Goal: Task Accomplishment & Management: Manage account settings

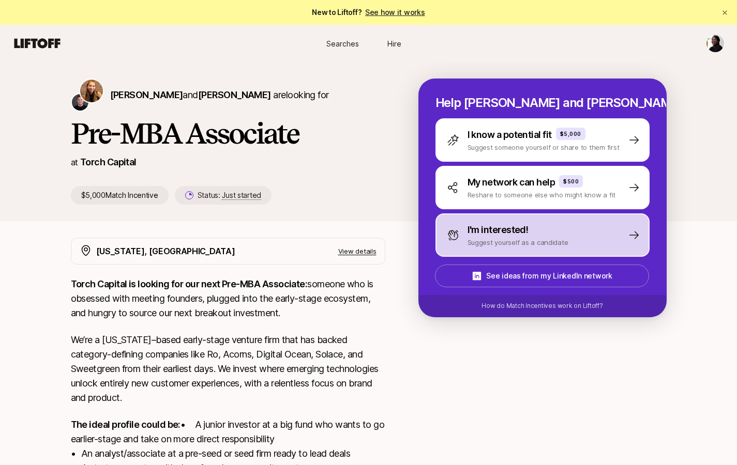
click at [462, 247] on div "I'm interested! Suggest yourself as a candidate" at bounding box center [508, 235] width 122 height 25
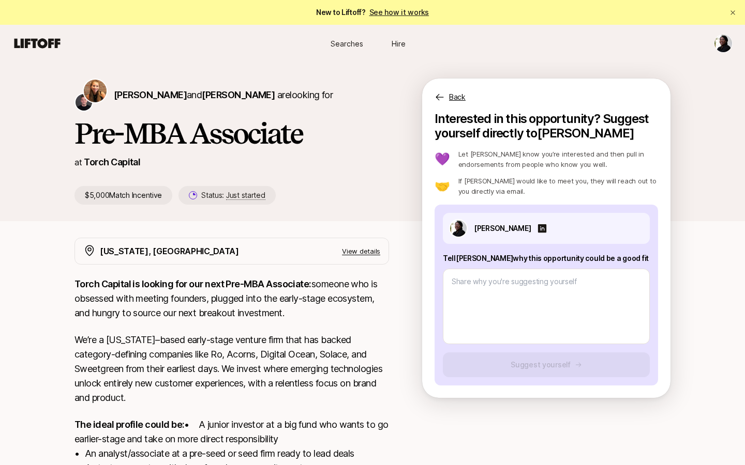
click at [718, 44] on html "New to Liftoff? See how it works Searches Hire Searches Hire Katie Reiner and C…" at bounding box center [372, 232] width 745 height 465
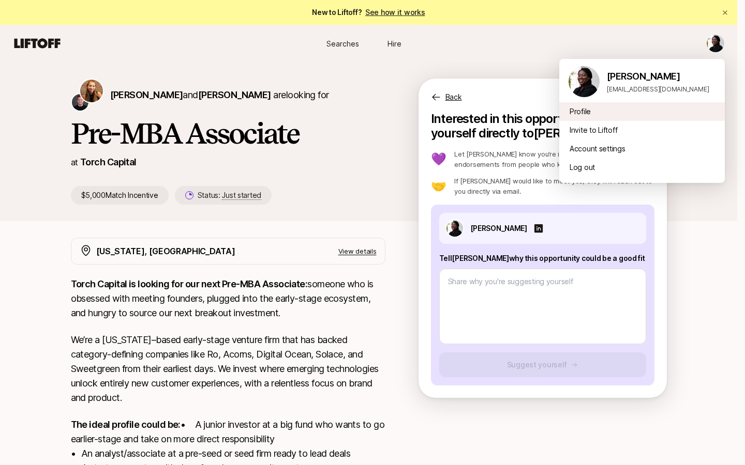
click at [607, 119] on div "Profile" at bounding box center [641, 111] width 165 height 19
type textarea "x"
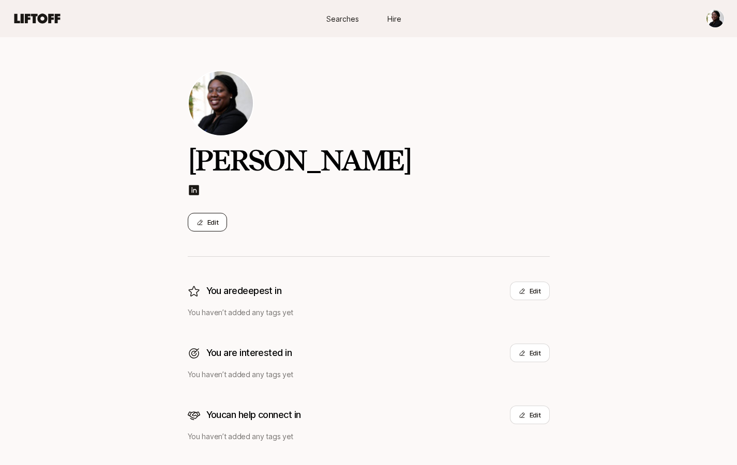
click at [205, 221] on button "Edit" at bounding box center [208, 222] width 40 height 19
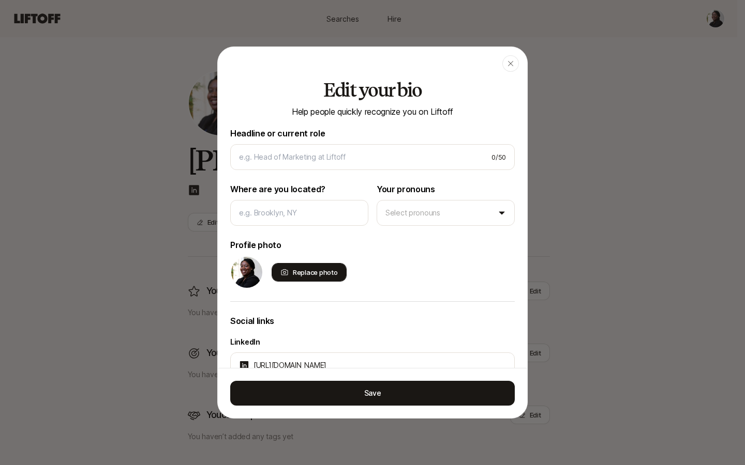
click at [289, 276] on div "Replace photo" at bounding box center [308, 272] width 75 height 19
click at [344, 280] on input "Replace photo" at bounding box center [345, 281] width 2 height 2
type input "C:\fakepath\small head shot.jpeg"
click at [299, 274] on div "Replace photo" at bounding box center [308, 272] width 75 height 19
click at [344, 280] on input "Replace photo" at bounding box center [345, 281] width 2 height 2
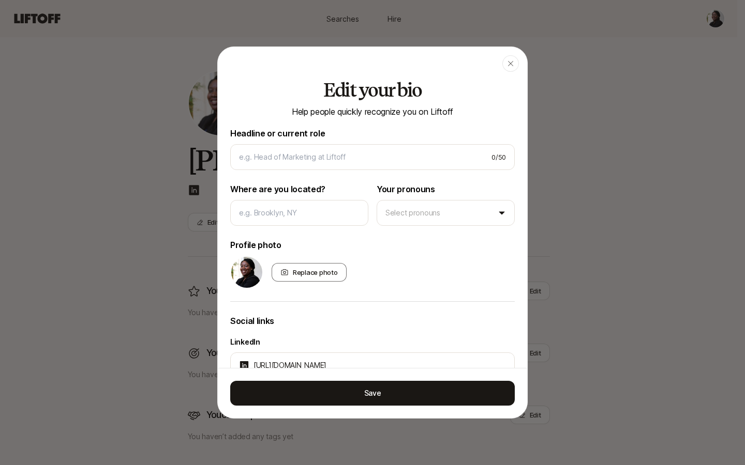
type input "C:\fakepath\small head shot Small.jpeg"
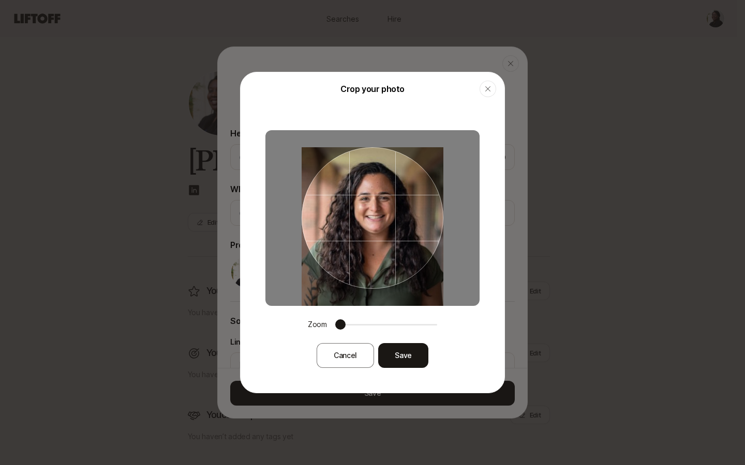
drag, startPoint x: 385, startPoint y: 229, endPoint x: 384, endPoint y: 248, distance: 19.2
click at [384, 248] on div at bounding box center [372, 218] width 142 height 142
click at [402, 356] on button "Save" at bounding box center [403, 355] width 50 height 25
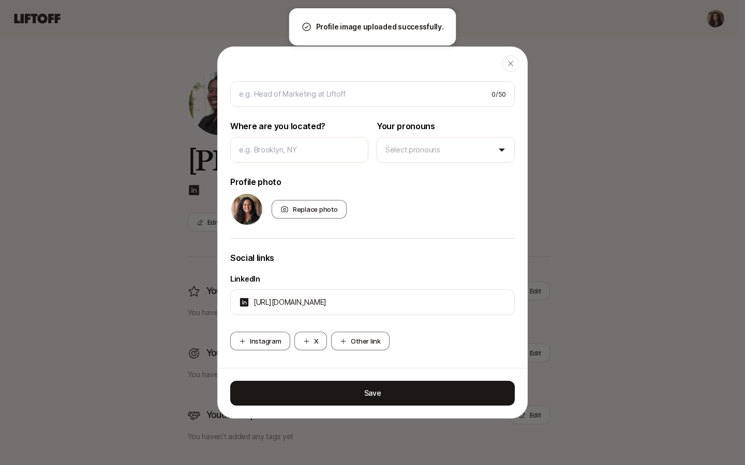
scroll to position [66, 0]
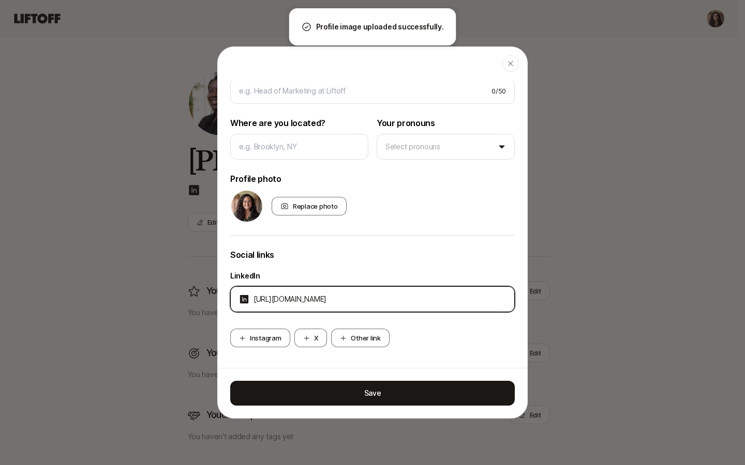
click at [412, 299] on input "https://www.linkedin.com/in/adwoaasare/recent-activity/all/" at bounding box center [379, 299] width 252 height 12
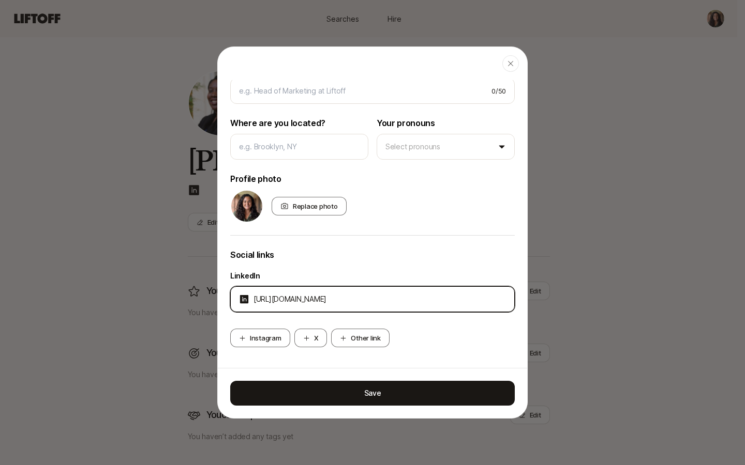
click at [412, 299] on input "https://www.linkedin.com/in/adwoaasare/recent-activity/all/" at bounding box center [379, 299] width 252 height 12
click at [364, 297] on input "https://linkedin.com/in/adwoaasare" at bounding box center [379, 299] width 252 height 12
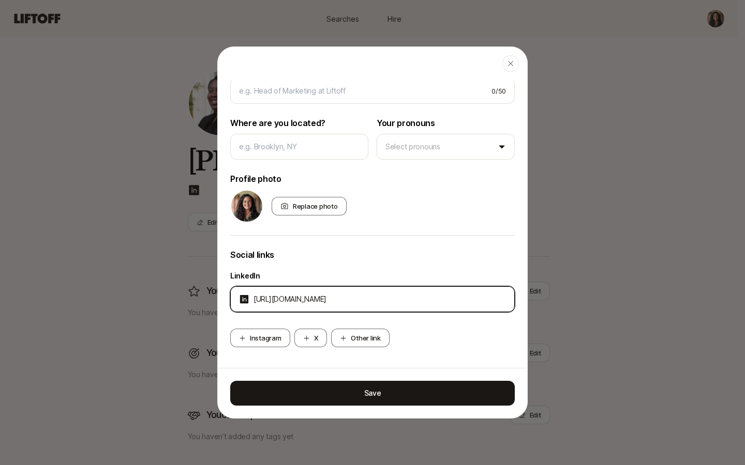
paste input "www.linkedin.com/in/isabel-buenaga-levis/"
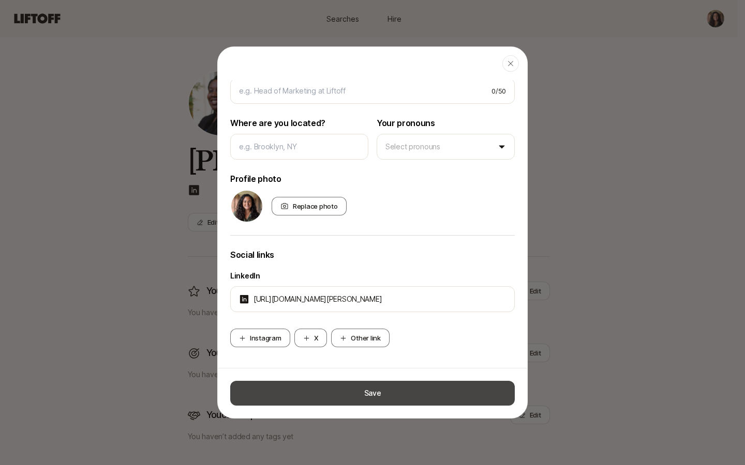
type input "https://linkedin.com/in/isabel-buenaga-levis"
click at [385, 391] on button "Save" at bounding box center [372, 393] width 284 height 25
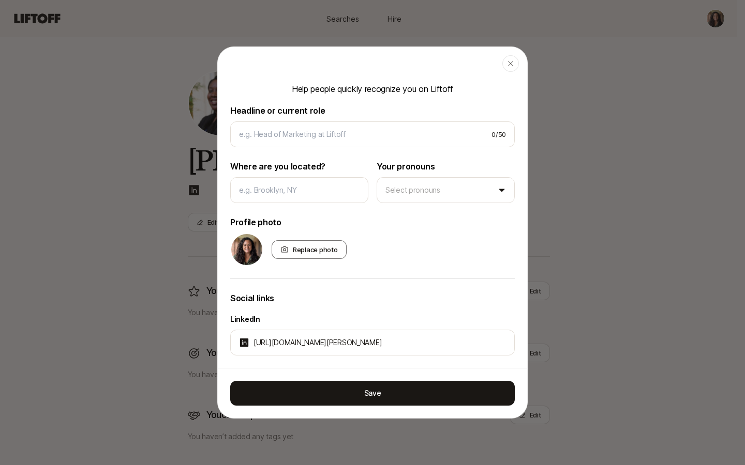
scroll to position [12, 0]
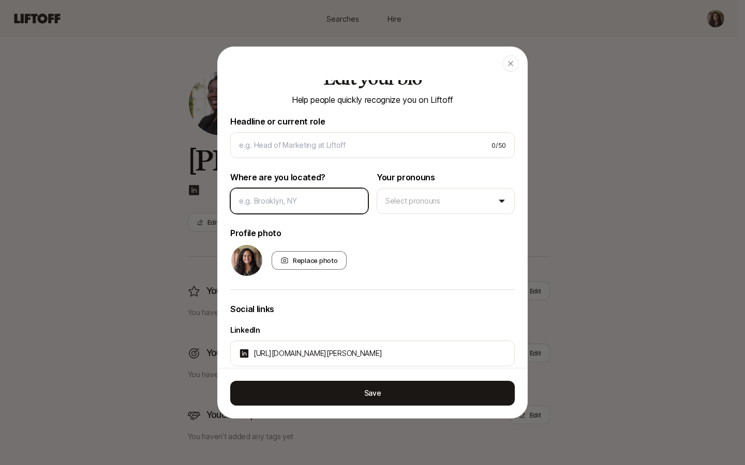
click at [340, 199] on input at bounding box center [299, 201] width 120 height 12
type input "B"
click at [391, 194] on body "Searches Hire Searches Hire Isabel Buenaga Levis Edit You are deepest in Edit Y…" at bounding box center [368, 232] width 737 height 465
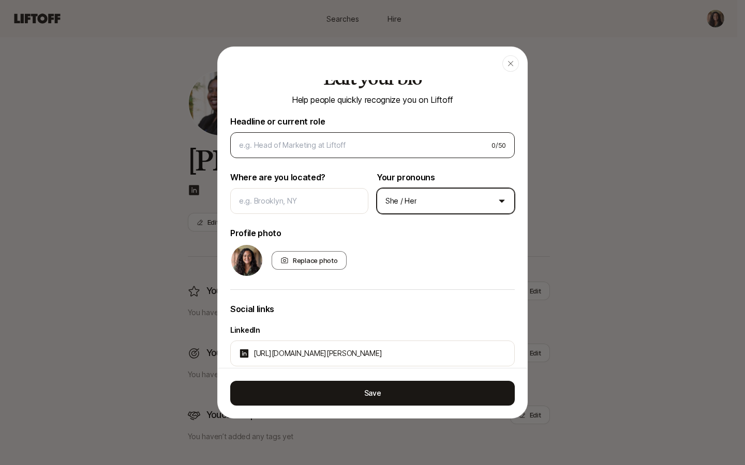
scroll to position [0, 0]
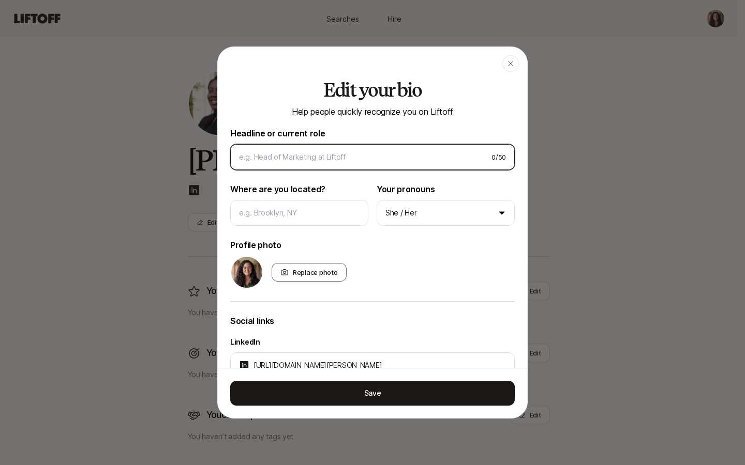
click at [348, 155] on input at bounding box center [361, 157] width 244 height 12
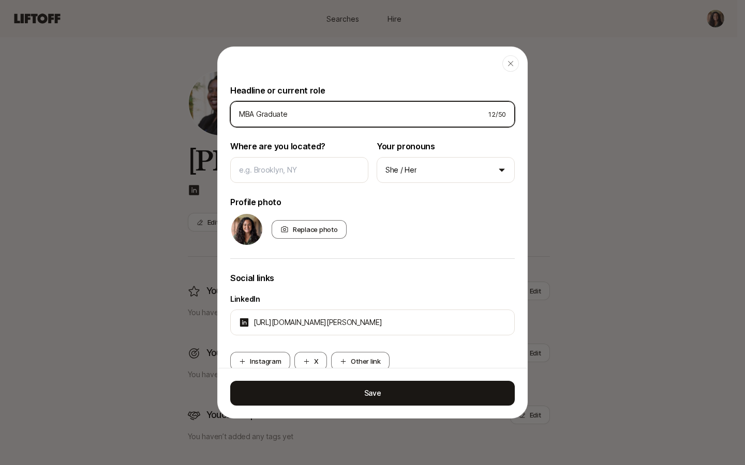
scroll to position [66, 0]
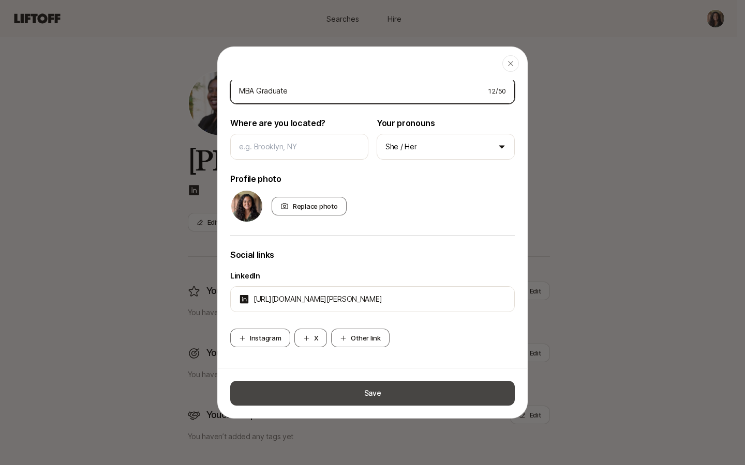
type input "MBA Graduate"
click at [365, 386] on button "Save" at bounding box center [372, 393] width 284 height 25
click at [389, 403] on button "Save" at bounding box center [372, 393] width 284 height 25
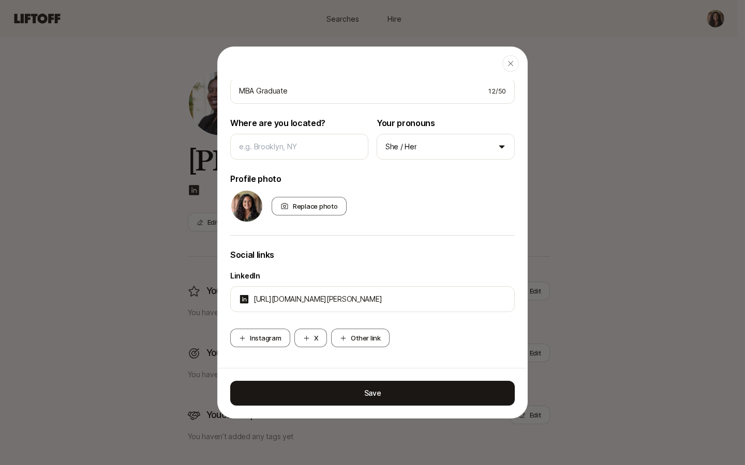
scroll to position [0, 0]
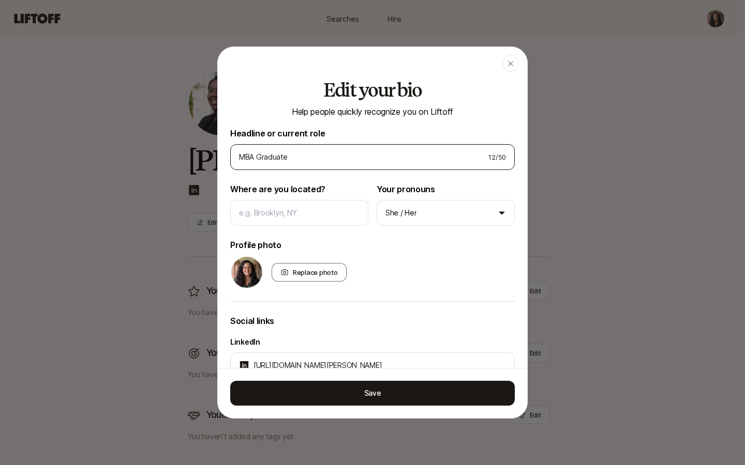
click at [300, 164] on div "MBA Graduate 12 / 50" at bounding box center [372, 157] width 284 height 26
click at [291, 161] on input "MBA Graduate" at bounding box center [359, 157] width 241 height 12
click at [289, 161] on input "MBA Graduate" at bounding box center [359, 157] width 241 height 12
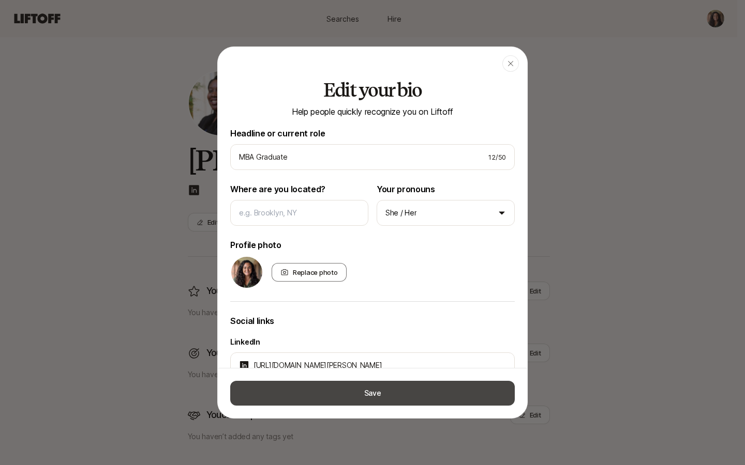
click at [378, 395] on button "Save" at bounding box center [372, 393] width 284 height 25
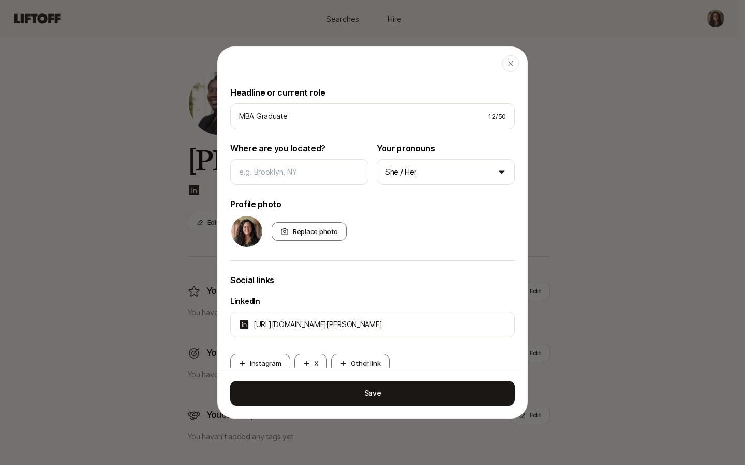
scroll to position [66, 0]
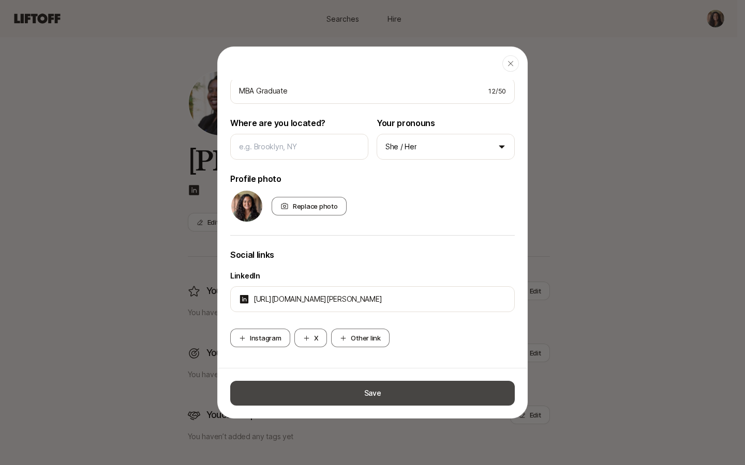
click at [416, 386] on button "Save" at bounding box center [372, 393] width 284 height 25
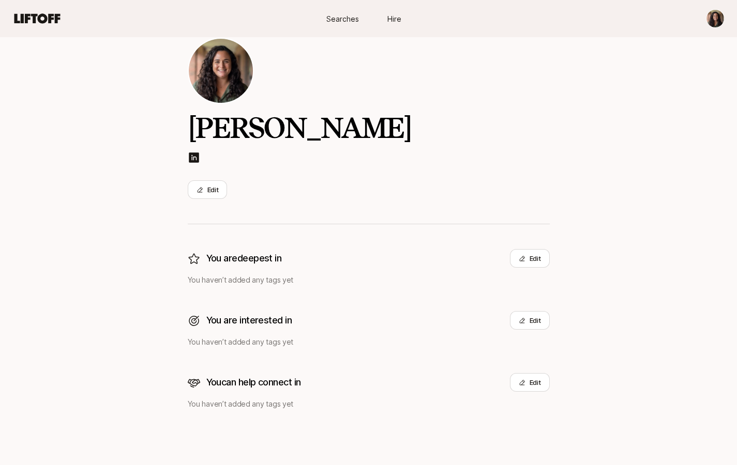
scroll to position [52, 0]
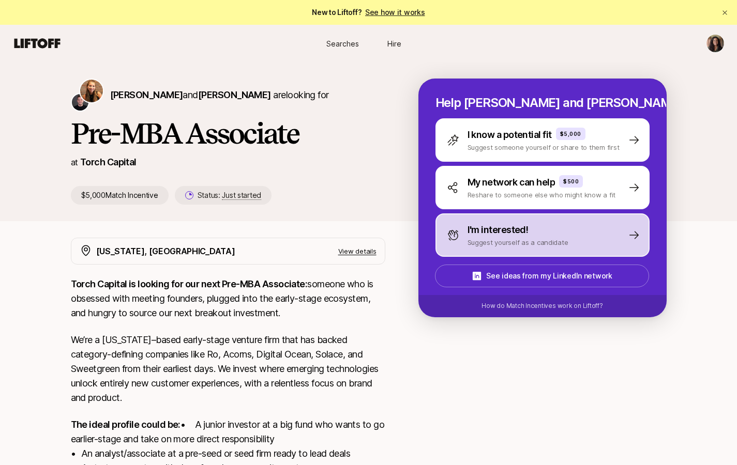
click at [493, 251] on div "I'm interested! Suggest yourself as a candidate" at bounding box center [542, 235] width 214 height 43
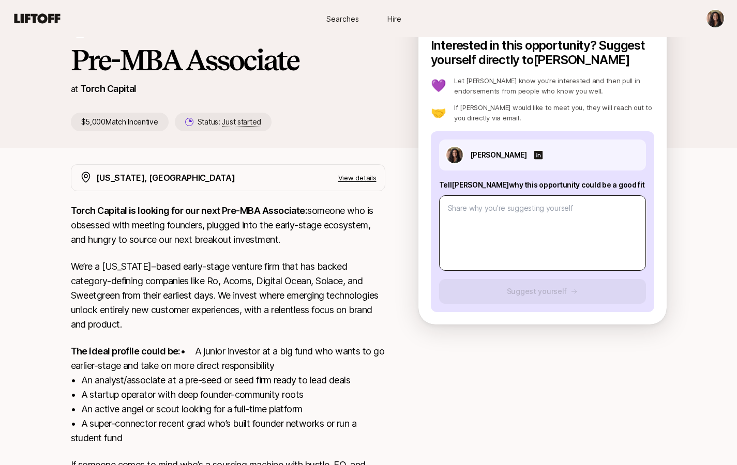
scroll to position [75, 0]
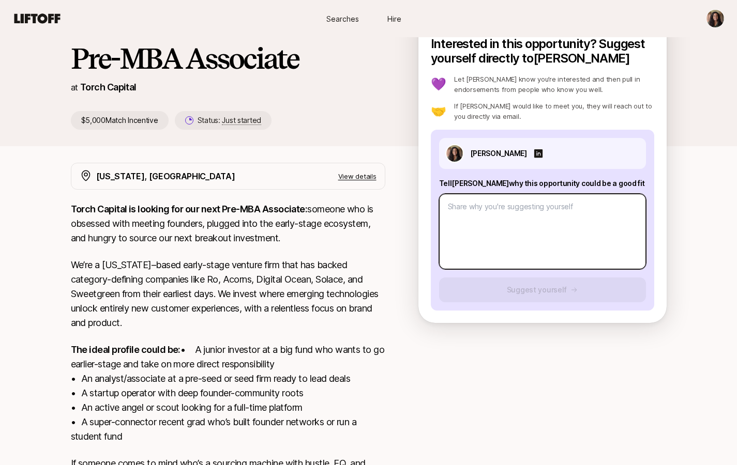
click at [521, 248] on textarea at bounding box center [542, 232] width 207 height 76
type textarea "x"
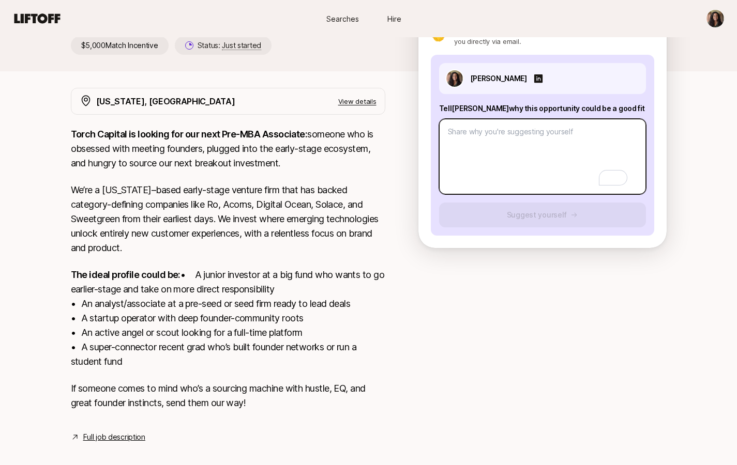
scroll to position [176, 0]
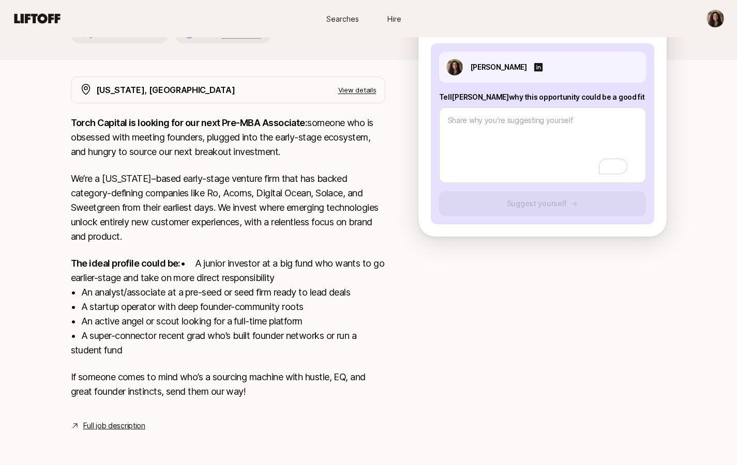
click at [123, 426] on link "Full job description" at bounding box center [114, 426] width 62 height 12
